Goal: Information Seeking & Learning: Check status

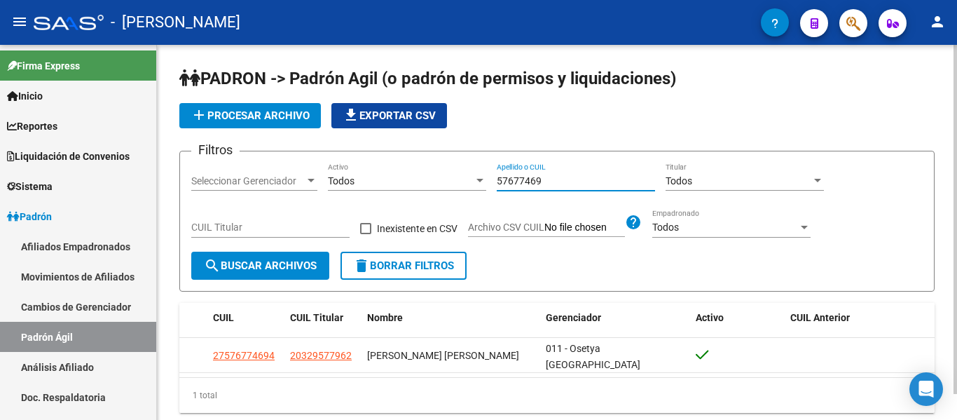
drag, startPoint x: 0, startPoint y: 0, endPoint x: 409, endPoint y: 172, distance: 443.2
click at [409, 172] on div "Filtros Seleccionar Gerenciador Seleccionar Gerenciador Todos Activo 57677469 A…" at bounding box center [557, 207] width 732 height 89
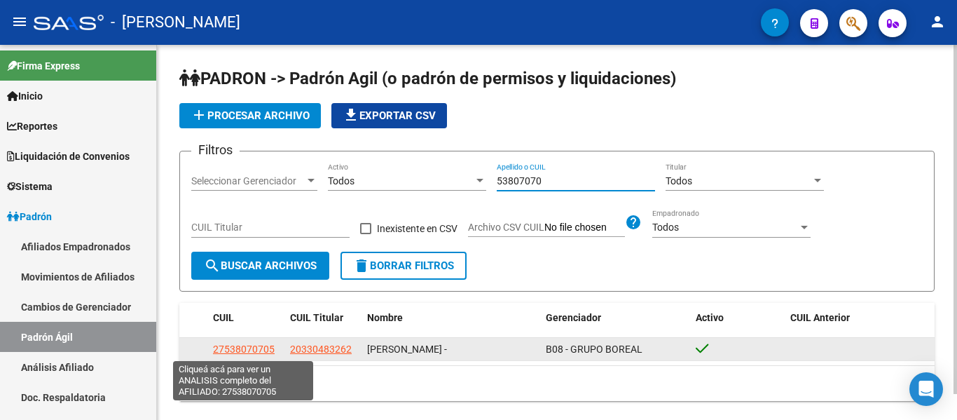
type input "53807070"
click at [260, 348] on span "27538070705" at bounding box center [244, 348] width 62 height 11
type textarea "27538070705"
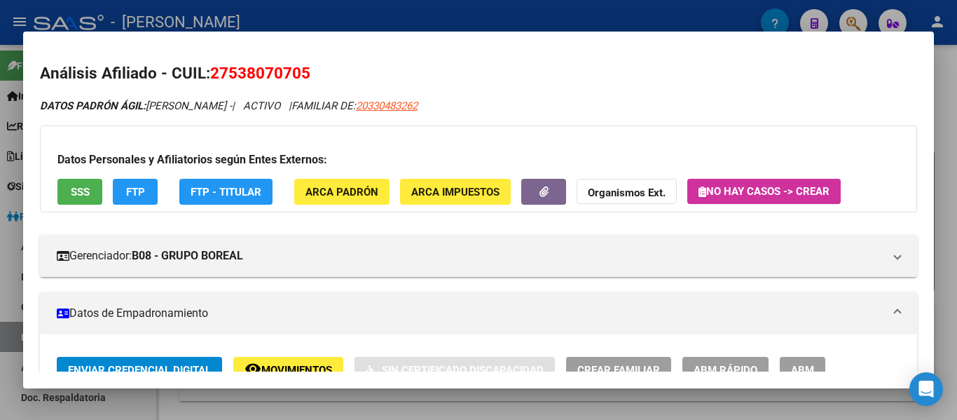
click at [430, 40] on mat-dialog-container "Análisis Afiliado - CUIL: 27538070705 DATOS PADRÓN ÁGIL: [PERSON_NAME] - | ACTI…" at bounding box center [478, 210] width 911 height 357
click at [432, 11] on div at bounding box center [478, 210] width 957 height 420
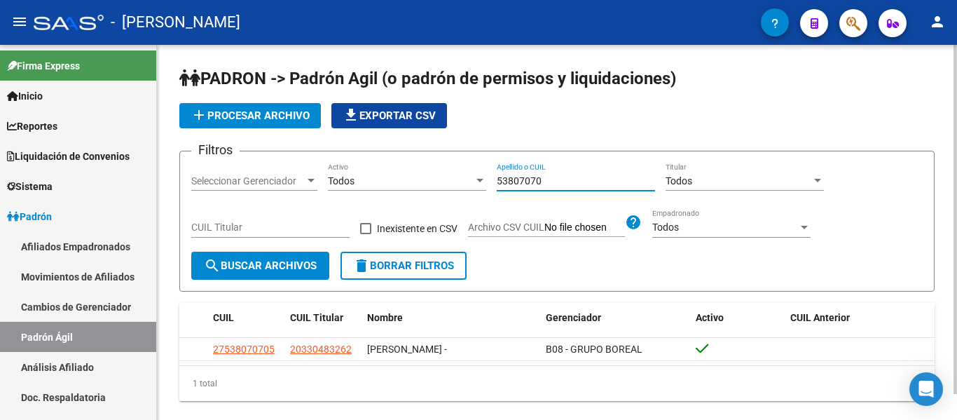
drag, startPoint x: 562, startPoint y: 182, endPoint x: 447, endPoint y: 171, distance: 115.5
click at [447, 171] on div "Filtros Seleccionar Gerenciador Seleccionar Gerenciador Todos Activo 53807070 A…" at bounding box center [557, 207] width 732 height 89
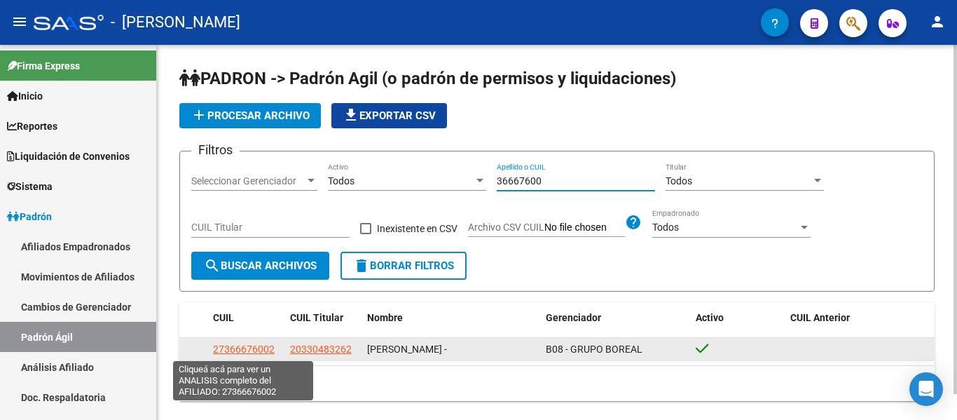
type input "36667600"
click at [258, 347] on span "27366676002" at bounding box center [244, 348] width 62 height 11
type textarea "27366676002"
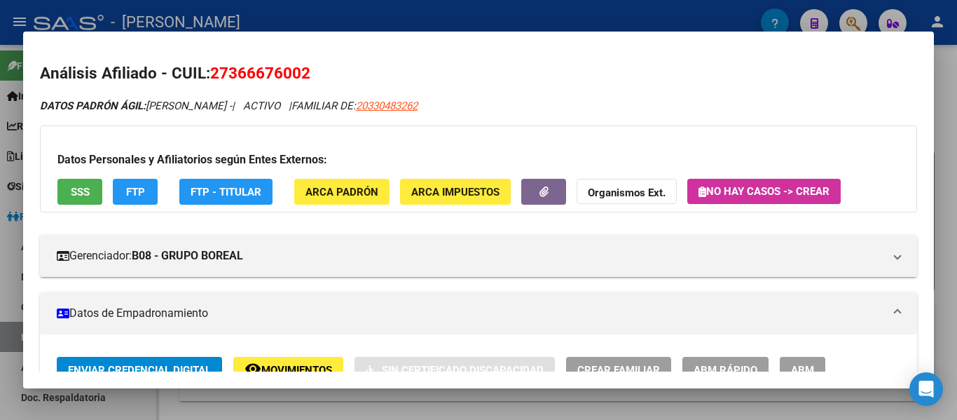
click at [512, 13] on div at bounding box center [478, 210] width 957 height 420
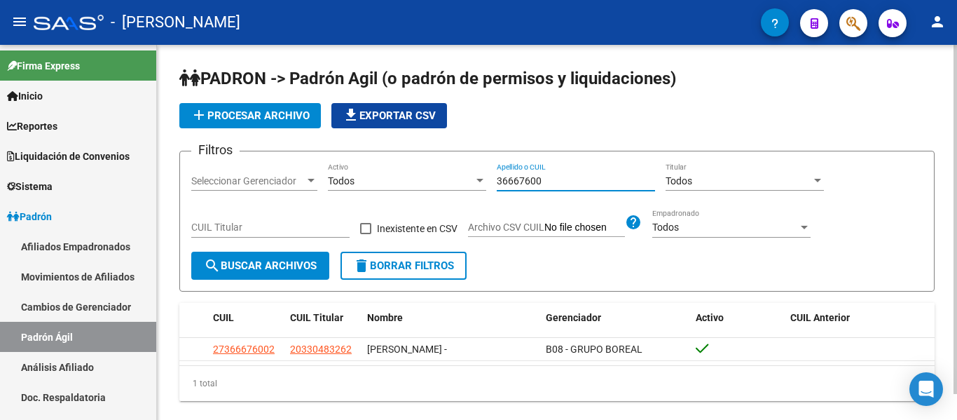
drag, startPoint x: 582, startPoint y: 176, endPoint x: 439, endPoint y: 177, distance: 143.0
click at [439, 177] on div "Filtros Seleccionar Gerenciador Seleccionar Gerenciador Todos Activo 36667600 A…" at bounding box center [557, 207] width 732 height 89
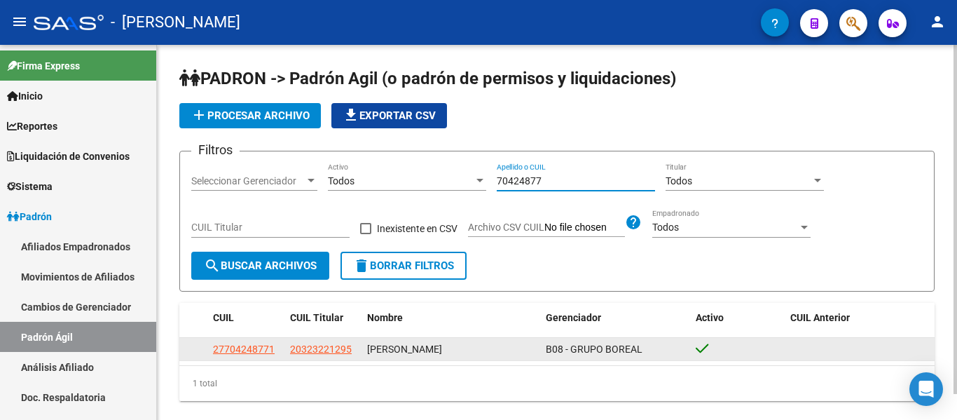
type input "70424877"
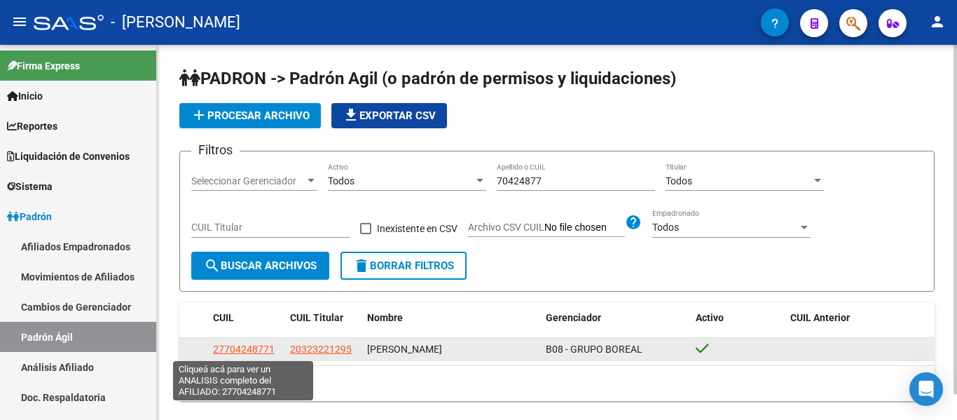
click at [261, 345] on span "27704248771" at bounding box center [244, 348] width 62 height 11
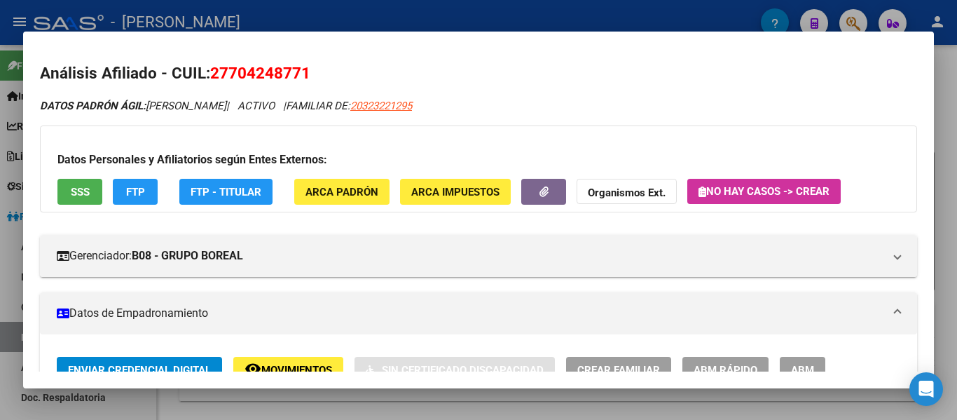
click at [203, 18] on div at bounding box center [478, 210] width 957 height 420
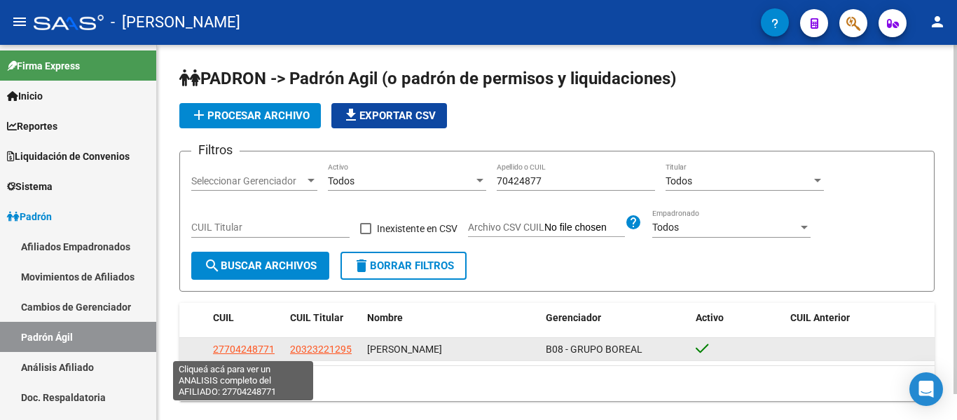
click at [244, 346] on span "27704248771" at bounding box center [244, 348] width 62 height 11
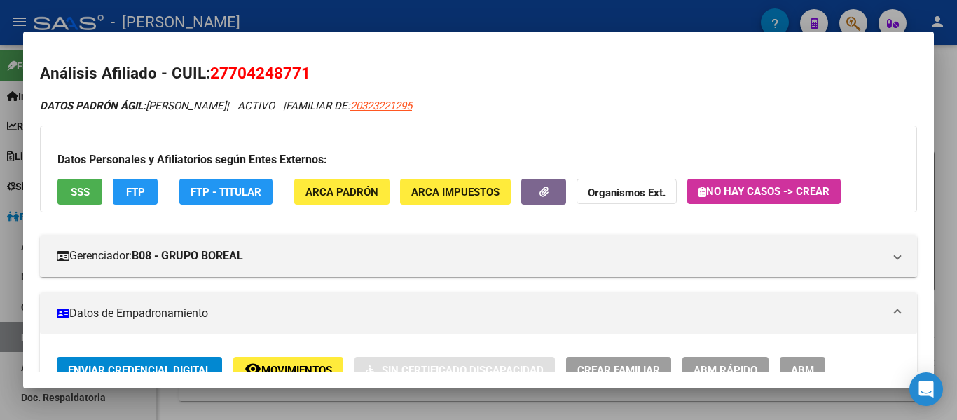
drag, startPoint x: 313, startPoint y: 287, endPoint x: 641, endPoint y: 123, distance: 367.0
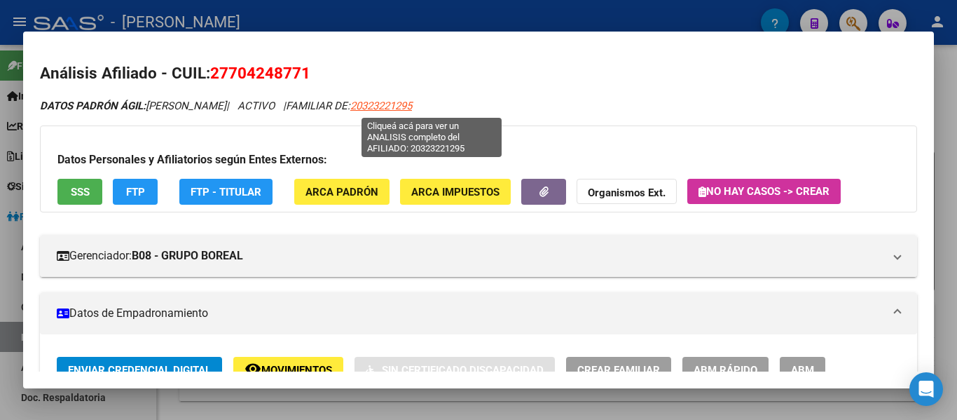
click at [412, 104] on span "20323221295" at bounding box center [381, 106] width 62 height 13
type textarea "20323221295"
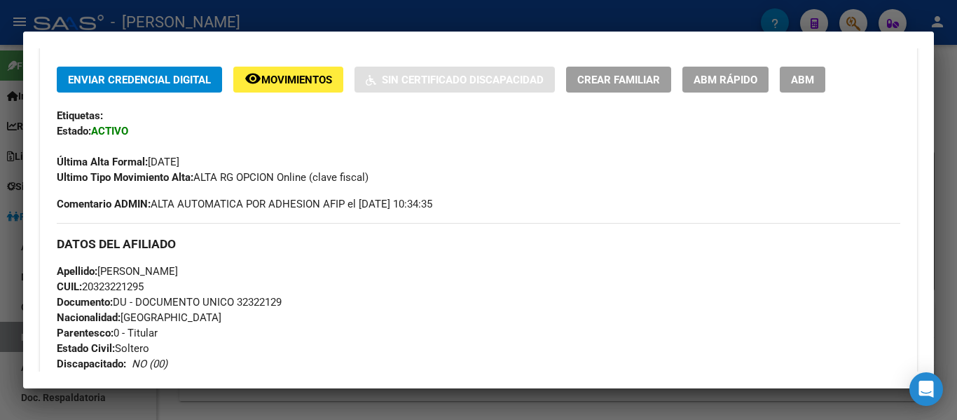
scroll to position [280, 0]
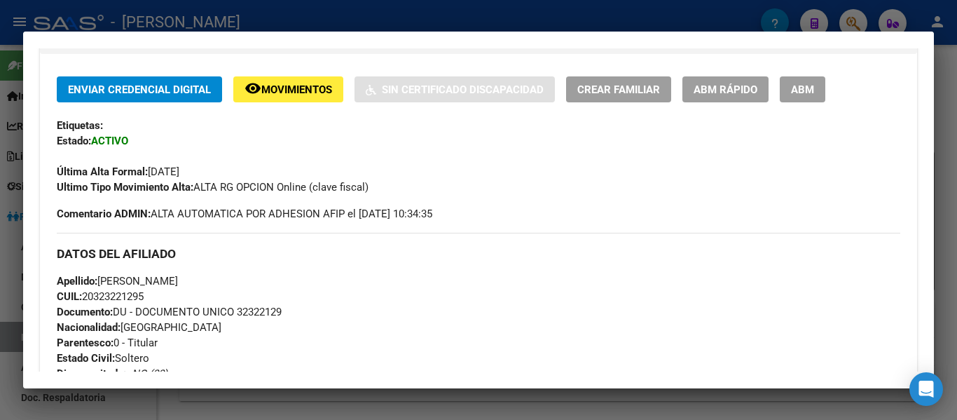
click at [376, 20] on div at bounding box center [478, 210] width 957 height 420
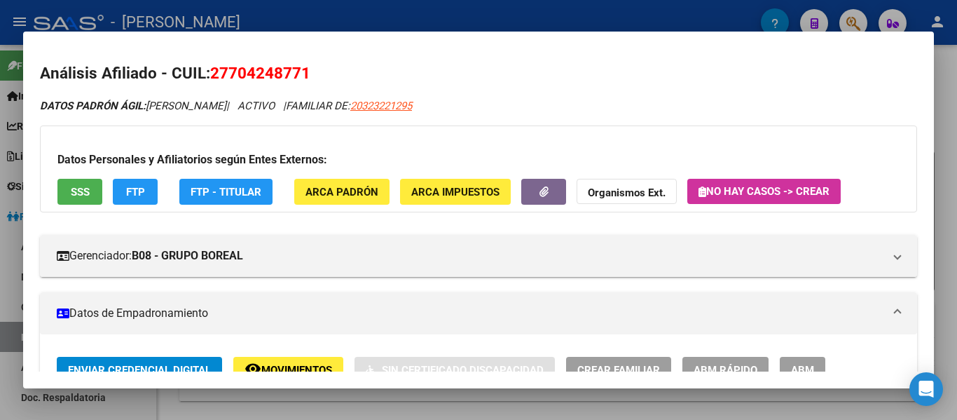
click at [371, 20] on div at bounding box center [478, 210] width 957 height 420
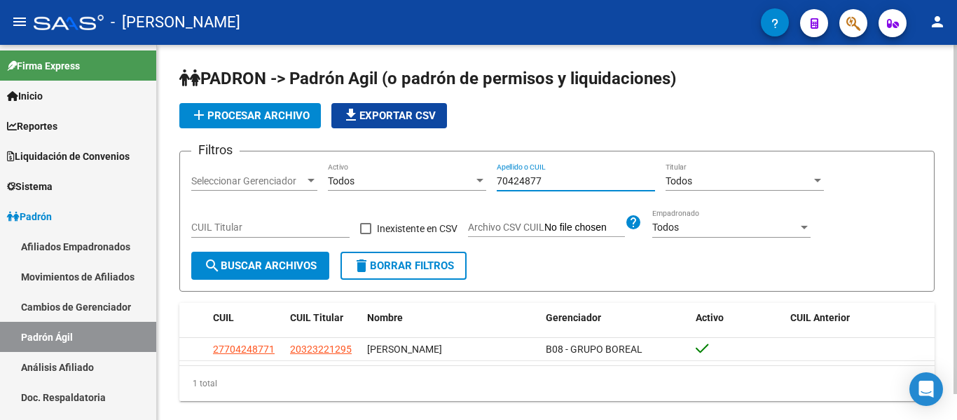
drag, startPoint x: 559, startPoint y: 182, endPoint x: 458, endPoint y: 174, distance: 101.9
click at [458, 174] on div "Filtros Seleccionar Gerenciador Seleccionar Gerenciador Todos Activo 70424877 A…" at bounding box center [557, 207] width 732 height 89
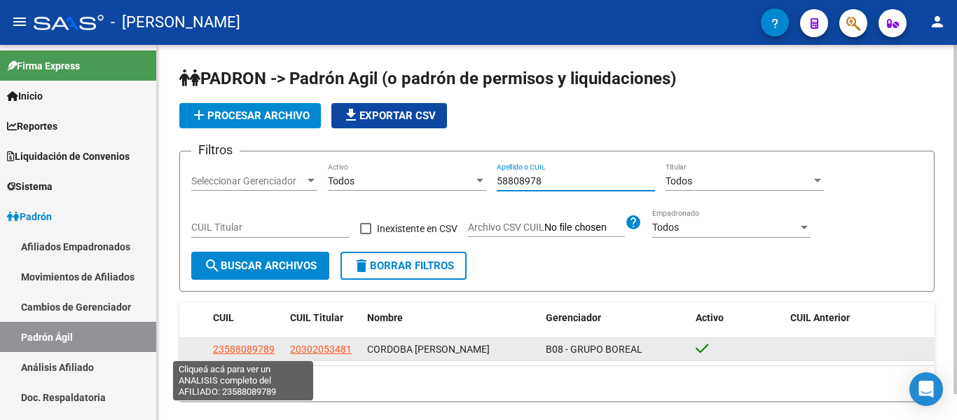
type input "58808978"
click at [267, 348] on span "23588089789" at bounding box center [244, 348] width 62 height 11
type textarea "23588089789"
